Goal: Contribute content

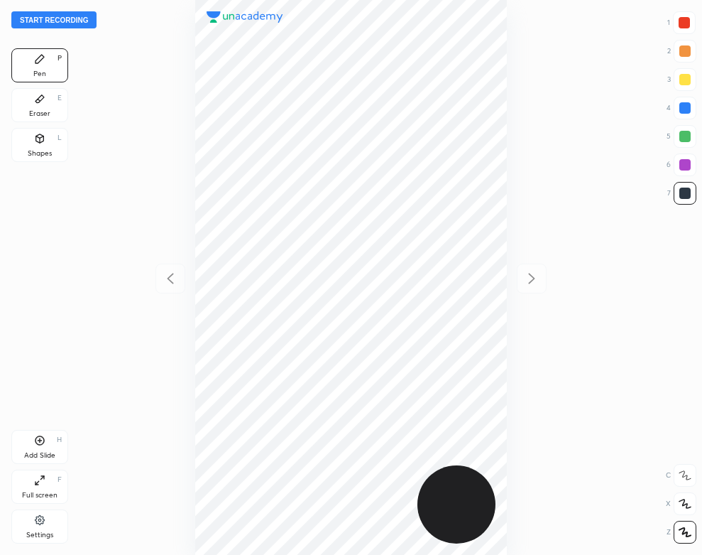
scroll to position [555, 475]
click at [70, 18] on button "Start recording" at bounding box center [53, 19] width 85 height 17
click at [43, 103] on icon at bounding box center [39, 98] width 11 height 11
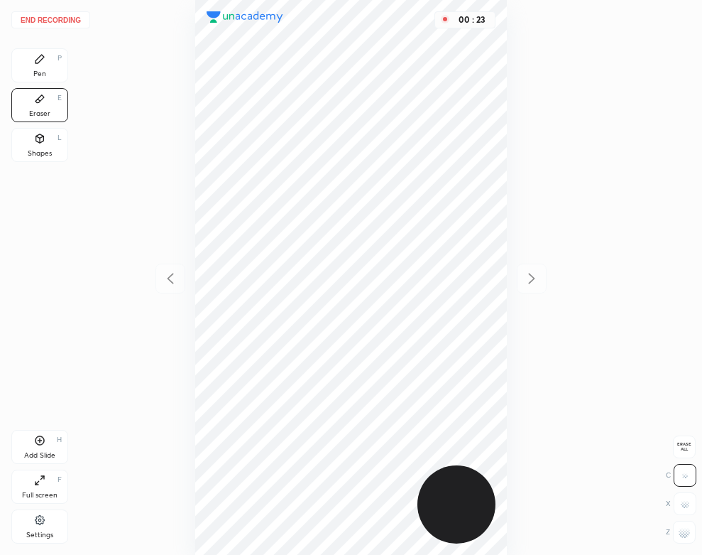
click at [42, 64] on icon at bounding box center [39, 58] width 11 height 11
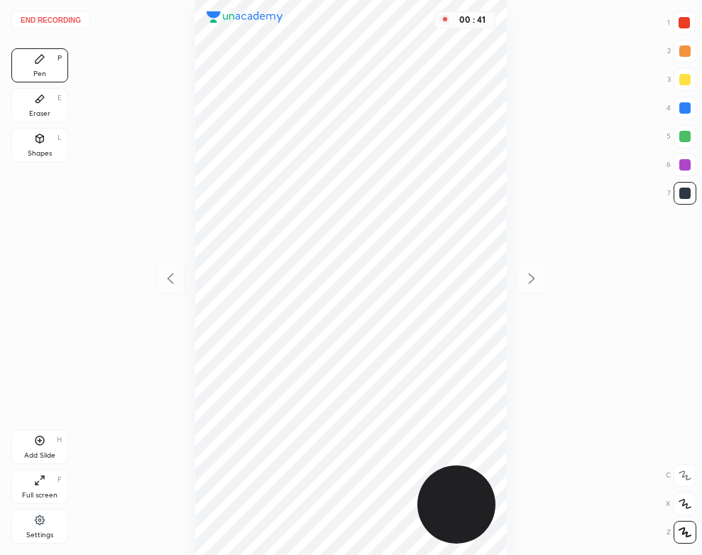
click at [28, 97] on div "Eraser E" at bounding box center [39, 105] width 57 height 34
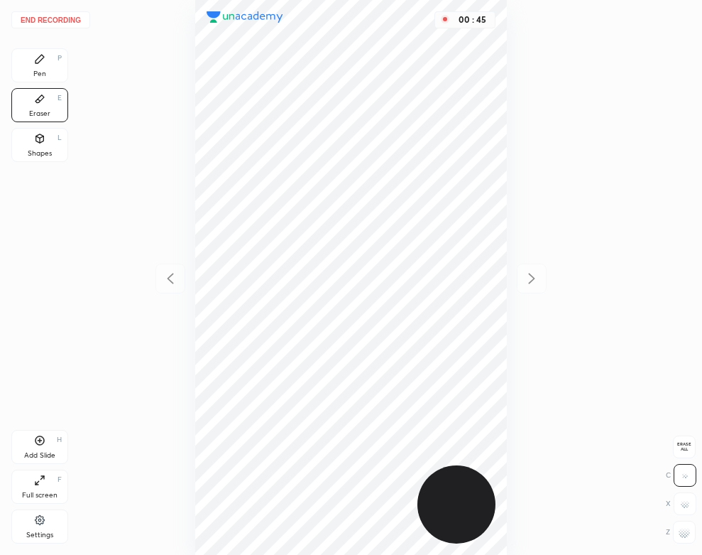
click at [4, 59] on div "End recording 1 2 3 4 5 6 7 R O A L C X Z Erase all C X Z Pen P Eraser E Shapes…" at bounding box center [351, 277] width 702 height 555
click at [33, 63] on div "Pen P" at bounding box center [39, 65] width 57 height 34
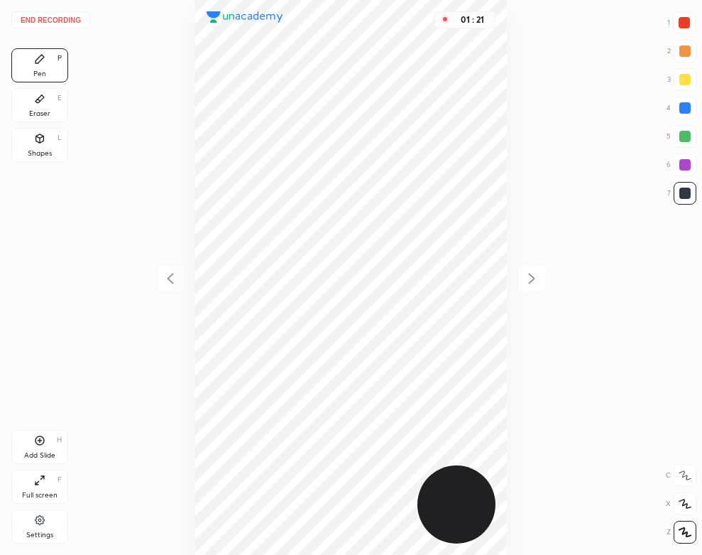
click at [35, 447] on div "Add Slide H" at bounding box center [39, 447] width 57 height 34
click at [38, 144] on icon at bounding box center [39, 138] width 11 height 11
click at [33, 70] on div "Pen P" at bounding box center [39, 65] width 57 height 34
click at [77, 16] on button "End recording" at bounding box center [50, 19] width 79 height 17
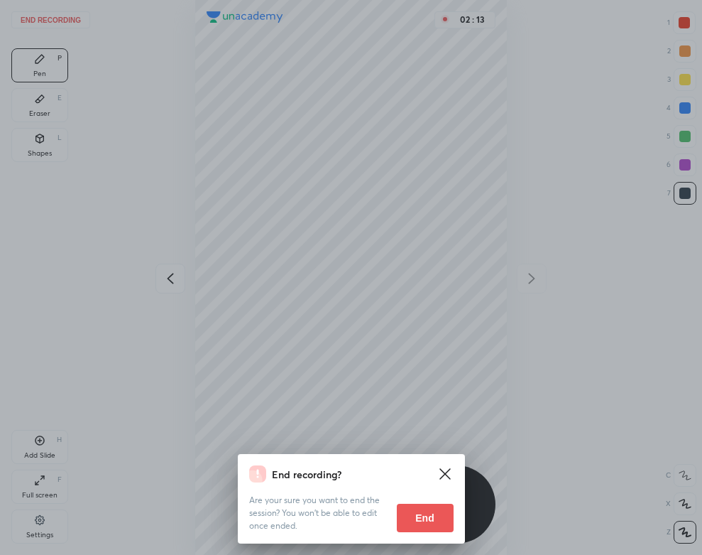
click at [415, 508] on button "End" at bounding box center [425, 517] width 57 height 28
